Goal: Task Accomplishment & Management: Use online tool/utility

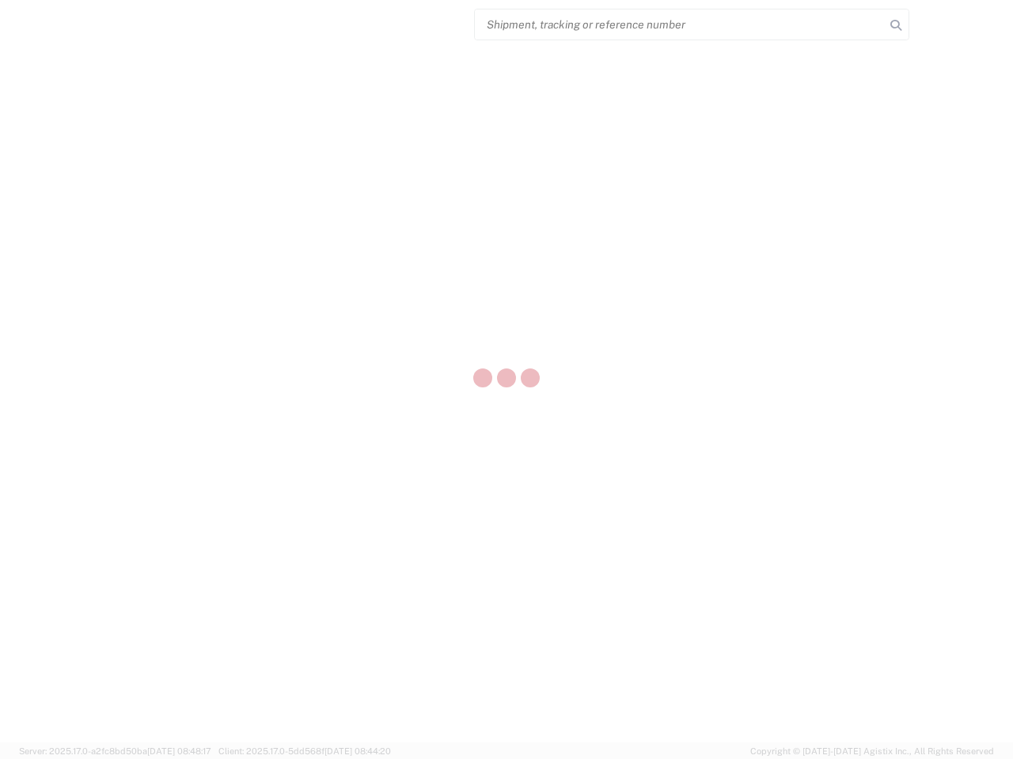
select select "US"
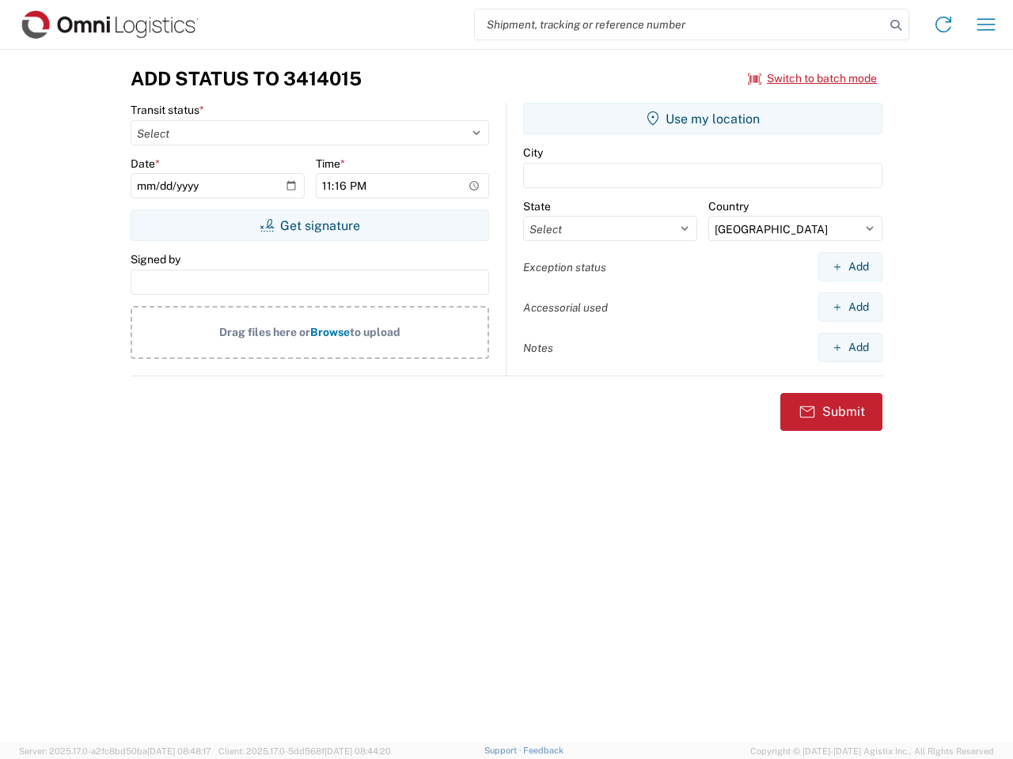
click at [680, 25] on input "search" at bounding box center [680, 24] width 410 height 30
click at [896, 25] on icon at bounding box center [895, 25] width 22 height 22
click at [943, 25] on icon at bounding box center [942, 24] width 25 height 25
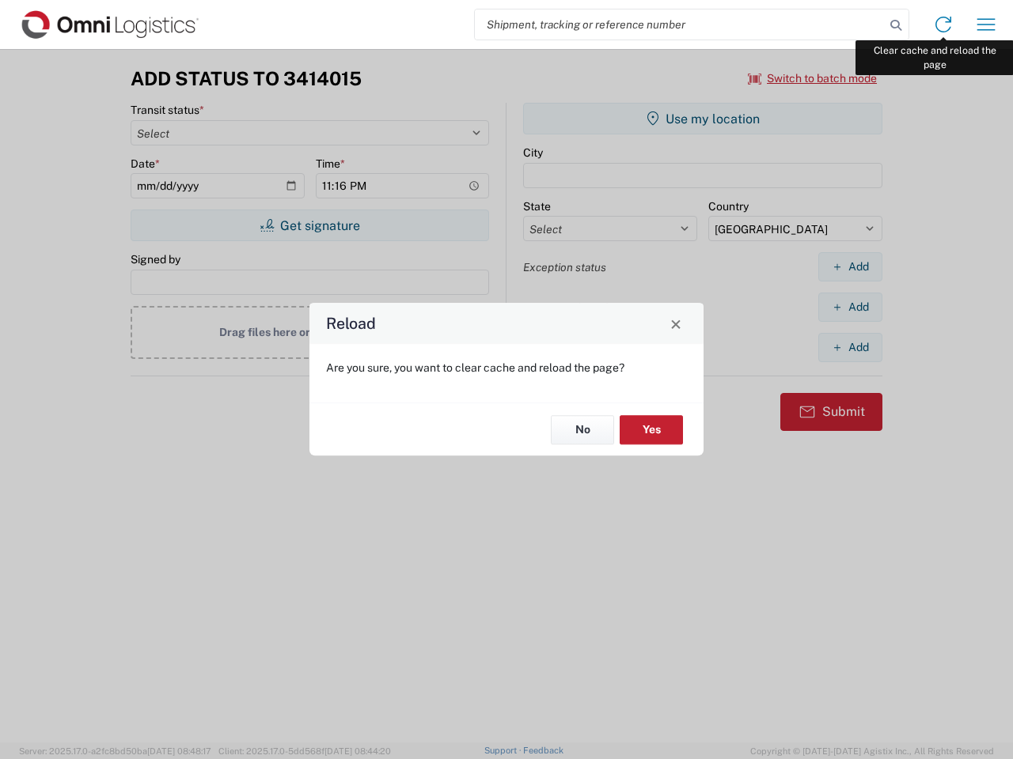
click at [986, 25] on div "Reload Are you sure, you want to clear cache and reload the page? No Yes" at bounding box center [506, 379] width 1013 height 759
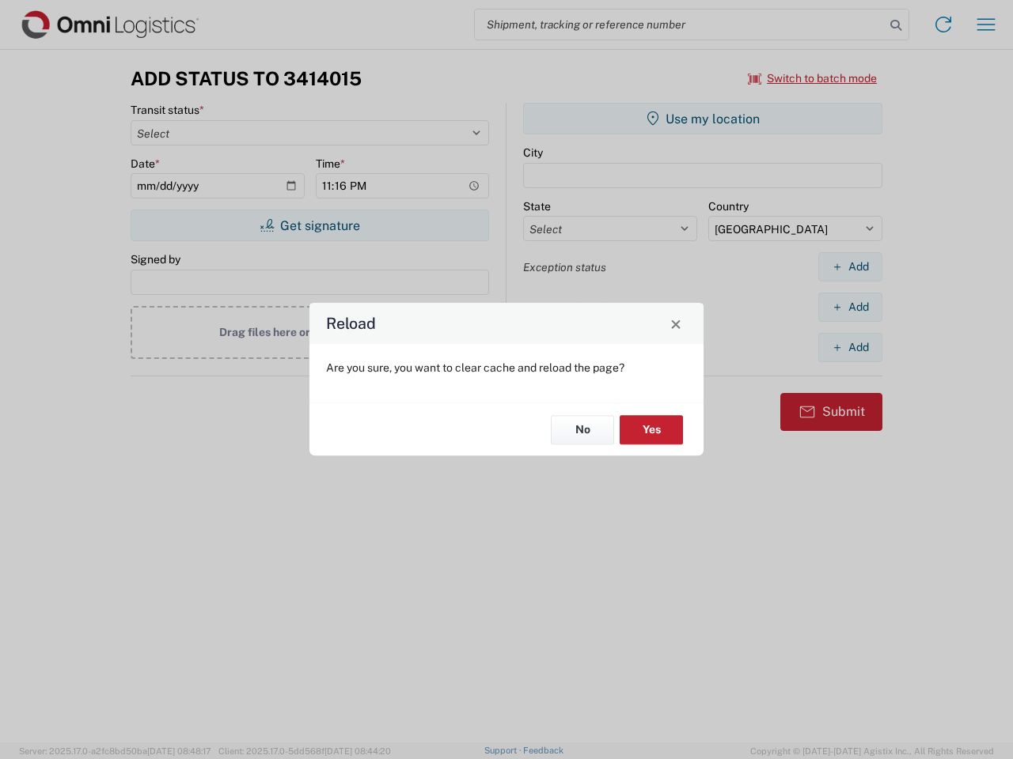
click at [812, 78] on div "Reload Are you sure, you want to clear cache and reload the page? No Yes" at bounding box center [506, 379] width 1013 height 759
click at [309, 225] on div "Reload Are you sure, you want to clear cache and reload the page? No Yes" at bounding box center [506, 379] width 1013 height 759
click at [702, 119] on div "Reload Are you sure, you want to clear cache and reload the page? No Yes" at bounding box center [506, 379] width 1013 height 759
click at [850, 267] on div "Reload Are you sure, you want to clear cache and reload the page? No Yes" at bounding box center [506, 379] width 1013 height 759
click at [850, 307] on div "Reload Are you sure, you want to clear cache and reload the page? No Yes" at bounding box center [506, 379] width 1013 height 759
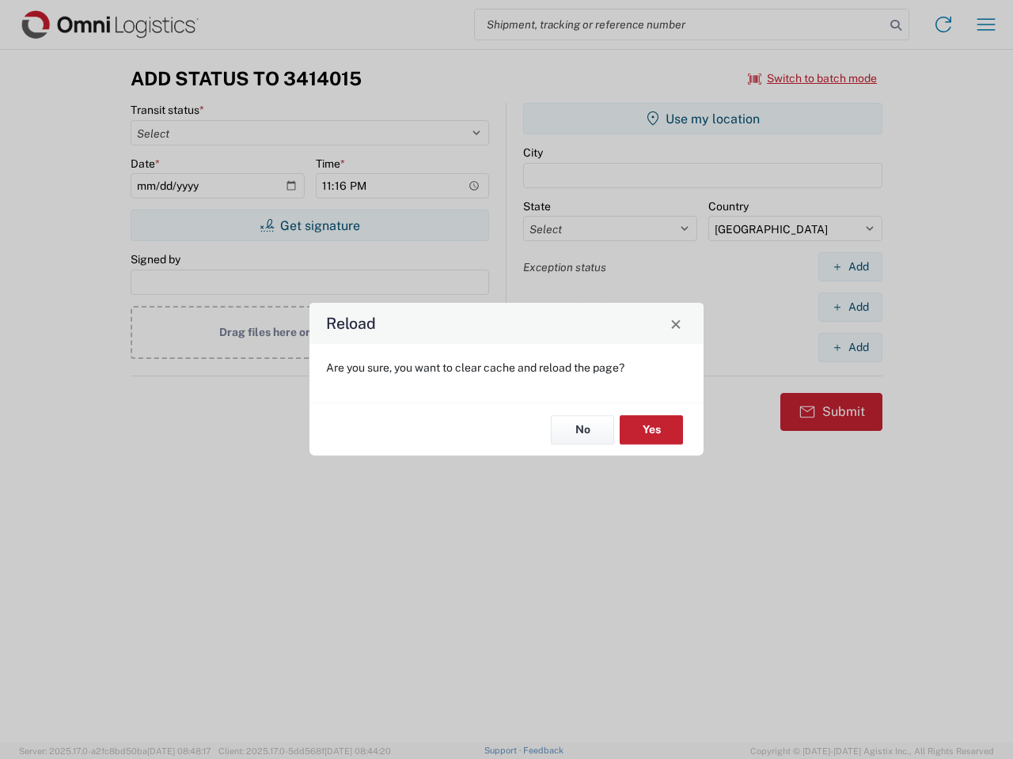
click at [850, 347] on div "Reload Are you sure, you want to clear cache and reload the page? No Yes" at bounding box center [506, 379] width 1013 height 759
